Goal: Navigation & Orientation: Find specific page/section

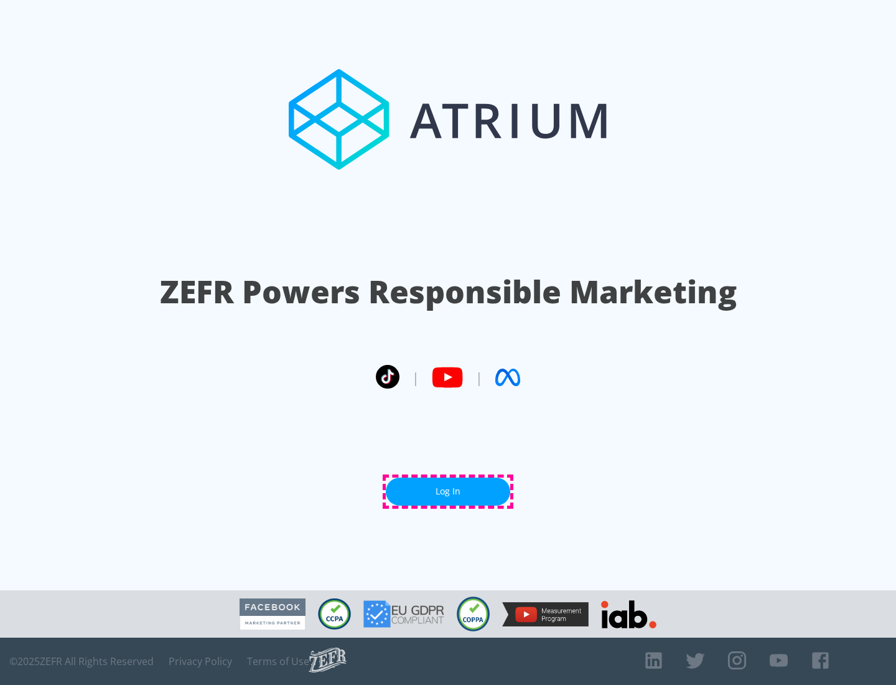
click at [448, 491] on link "Log In" at bounding box center [448, 491] width 124 height 28
